Goal: Navigation & Orientation: Find specific page/section

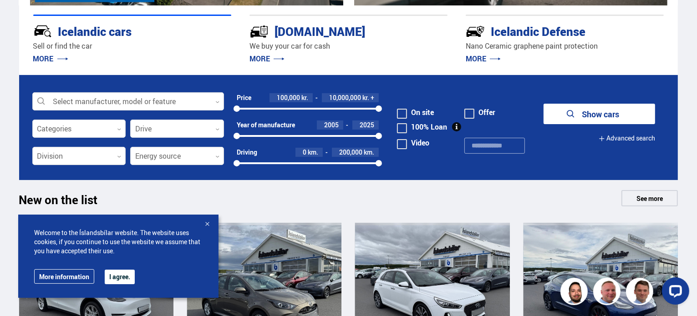
scroll to position [234, 0]
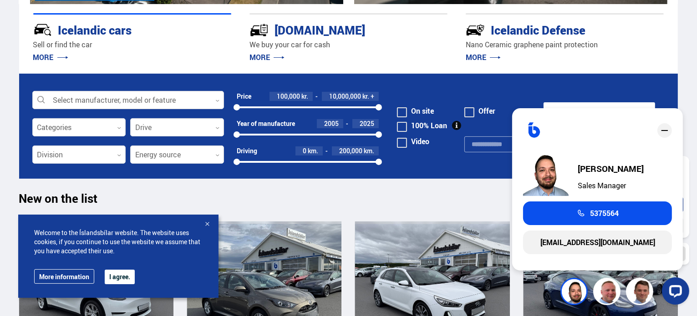
click at [604, 293] on div at bounding box center [636, 290] width 105 height 27
click at [605, 291] on div at bounding box center [636, 290] width 105 height 27
click at [642, 294] on div at bounding box center [636, 290] width 105 height 27
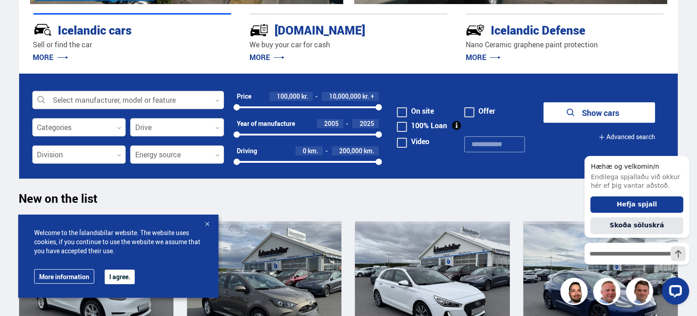
click at [608, 289] on div at bounding box center [636, 290] width 105 height 27
click at [647, 296] on div at bounding box center [636, 290] width 105 height 27
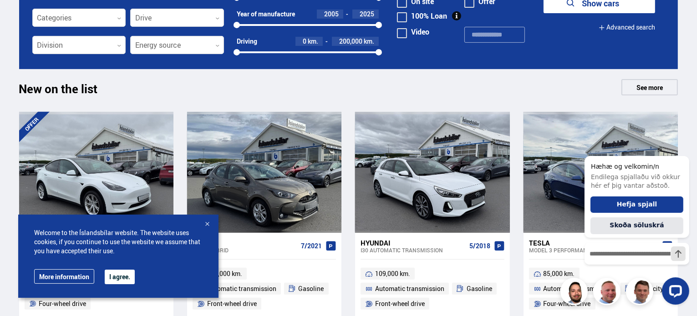
scroll to position [343, 0]
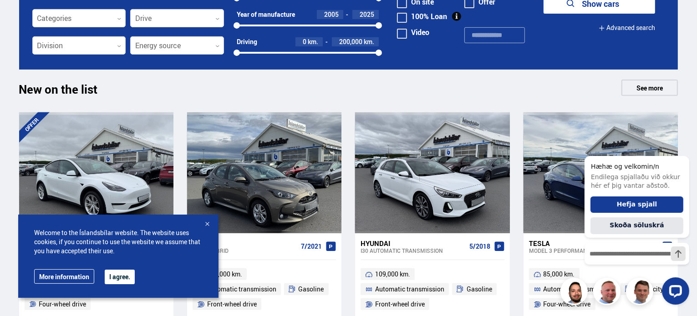
drag, startPoint x: 609, startPoint y: 302, endPoint x: 600, endPoint y: 283, distance: 21.0
click at [600, 283] on div at bounding box center [636, 290] width 105 height 27
click at [639, 227] on button "Skoða söluskrá" at bounding box center [636, 226] width 93 height 17
click at [635, 208] on button "Hefja spjall" at bounding box center [636, 204] width 93 height 17
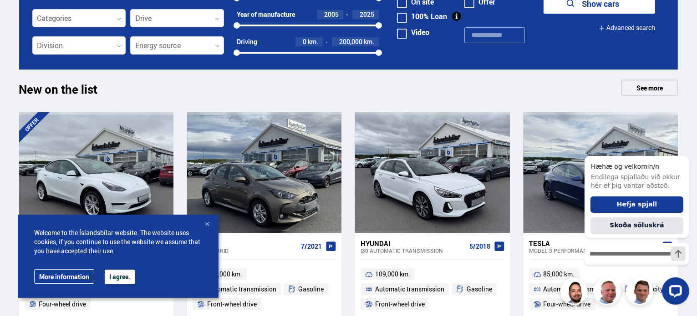
click at [610, 293] on div at bounding box center [636, 290] width 105 height 27
click at [639, 293] on div at bounding box center [636, 290] width 105 height 27
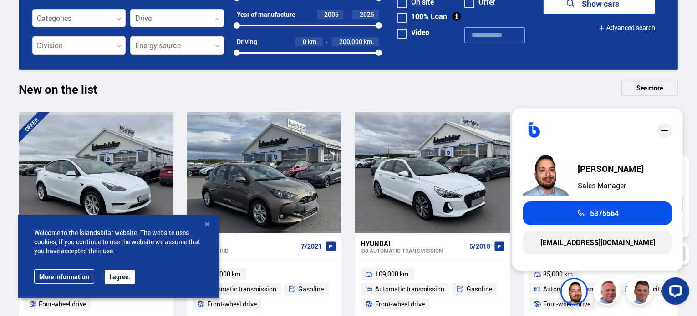
click at [607, 299] on div at bounding box center [636, 290] width 105 height 27
click at [666, 129] on icon "close" at bounding box center [664, 130] width 11 height 11
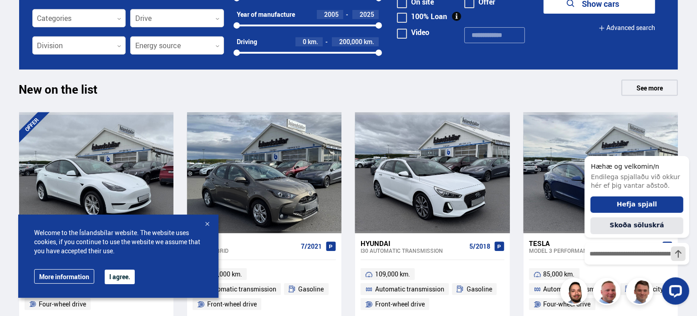
click at [641, 295] on div at bounding box center [636, 290] width 105 height 27
